Goal: Task Accomplishment & Management: Manage account settings

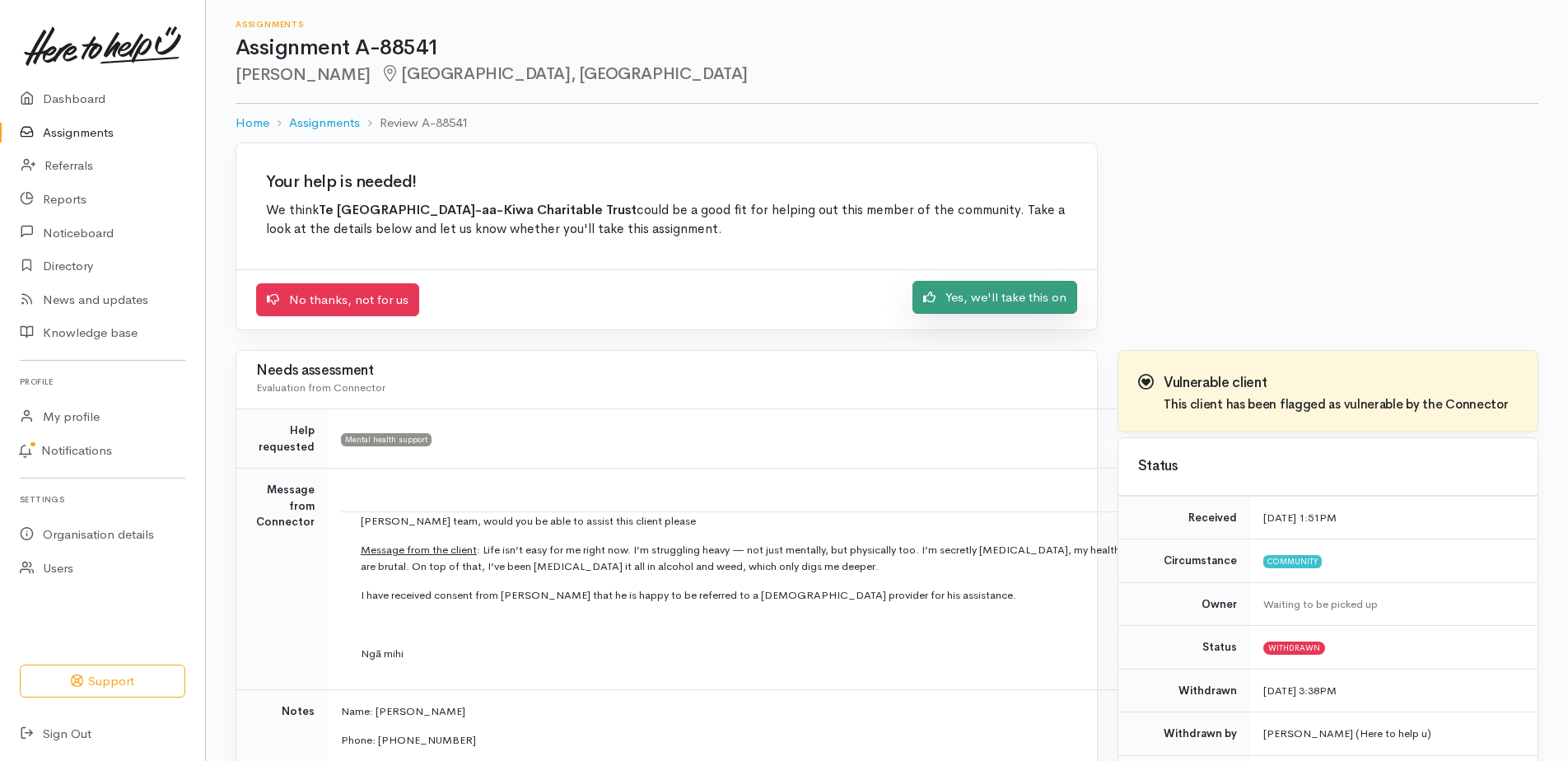
click at [1005, 302] on link "Yes, we'll take this on" at bounding box center [994, 298] width 165 height 34
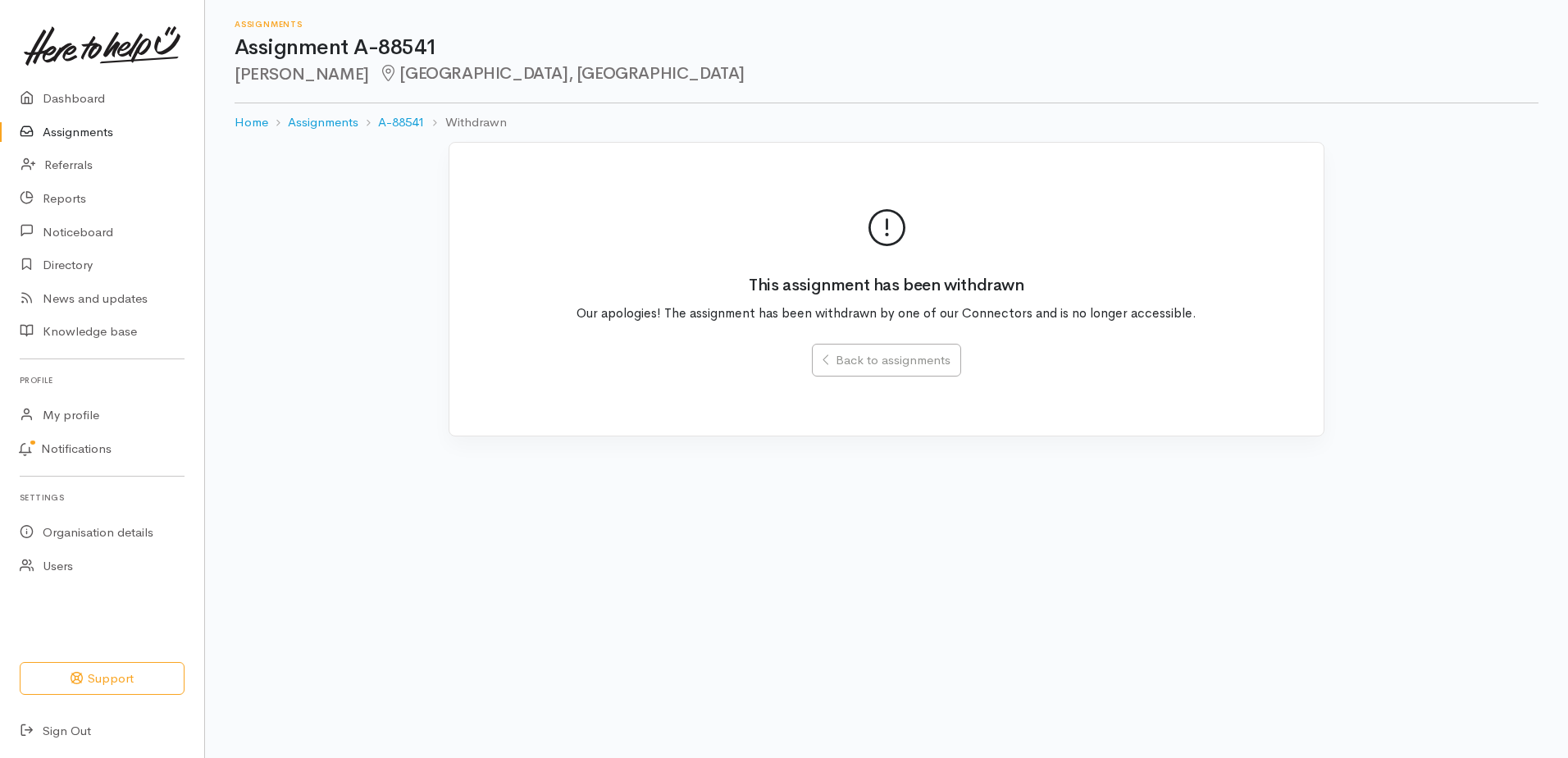
click at [102, 128] on link "Assignments" at bounding box center [102, 133] width 205 height 34
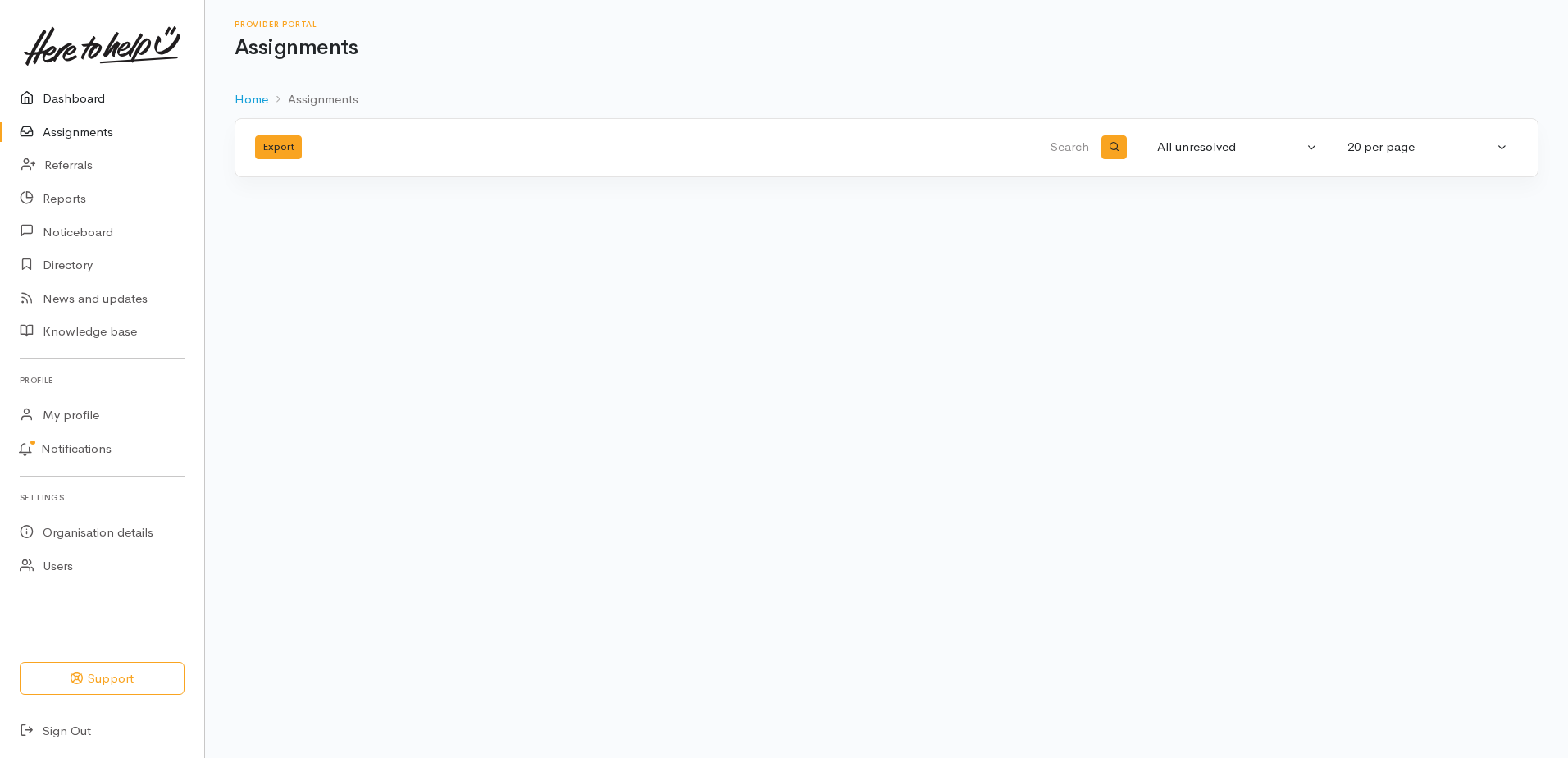
click at [94, 101] on link "Dashboard" at bounding box center [102, 99] width 205 height 34
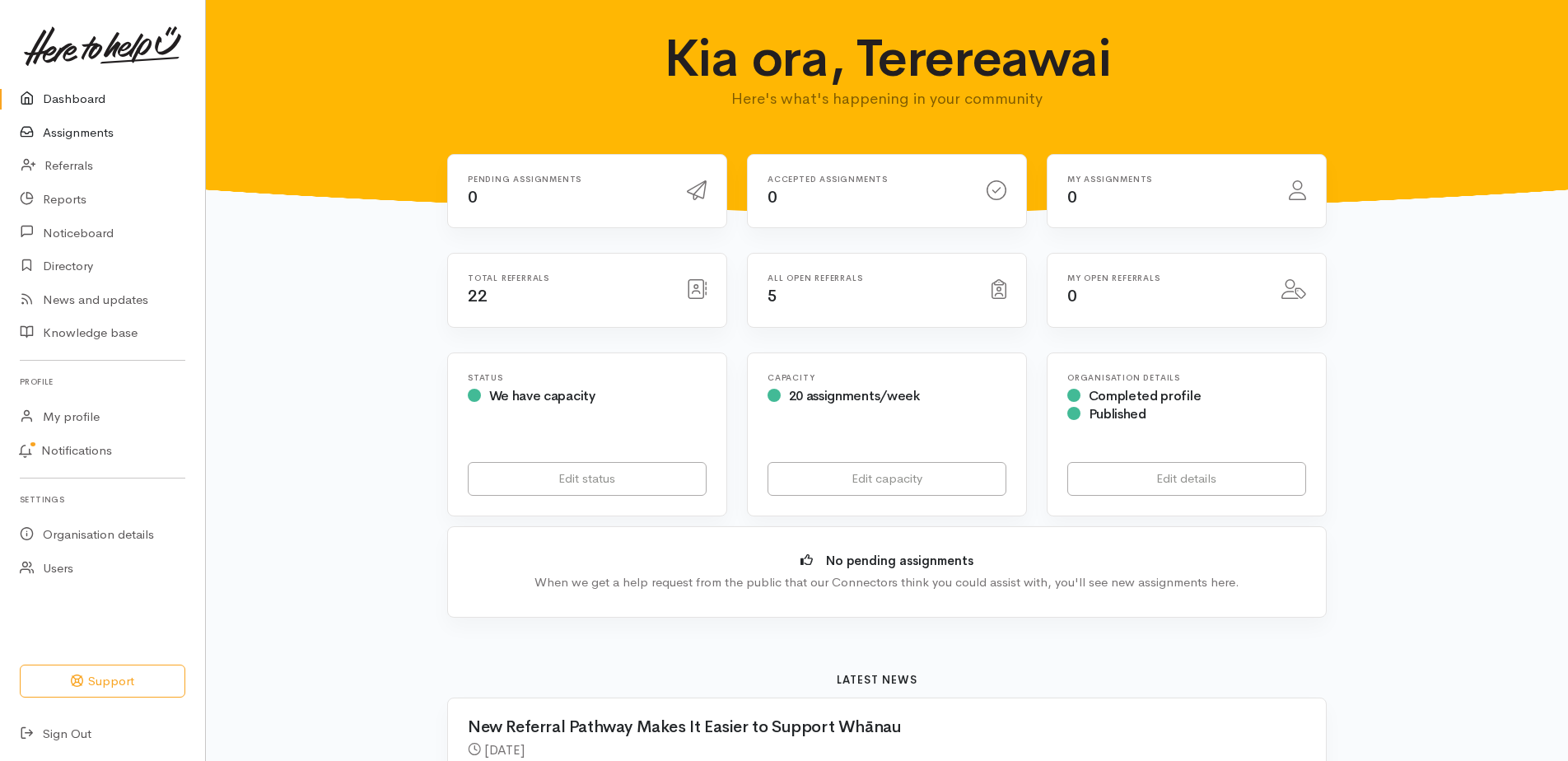
click at [76, 135] on link "Assignments" at bounding box center [102, 133] width 205 height 34
